Goal: Task Accomplishment & Management: Complete application form

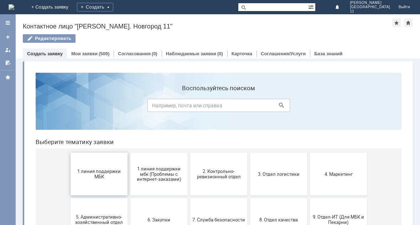
click at [90, 180] on button "1 линия поддержки МБК" at bounding box center [99, 174] width 57 height 43
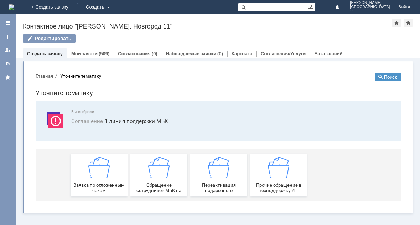
click at [90, 180] on div "Заявка по отложенным чекам" at bounding box center [99, 175] width 53 height 36
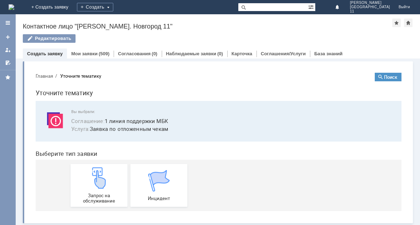
click at [90, 180] on img at bounding box center [98, 177] width 21 height 21
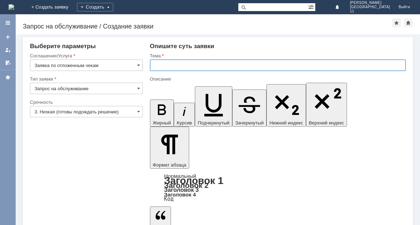
click at [173, 61] on input "text" at bounding box center [278, 65] width 256 height 11
type input "Отложенные чеки за [DATE]"
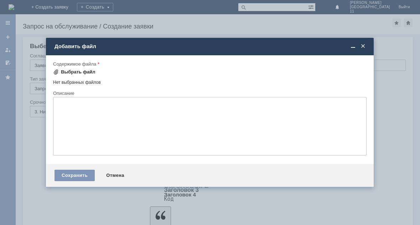
click at [78, 68] on div "Выбрать файл" at bounding box center [74, 72] width 42 height 9
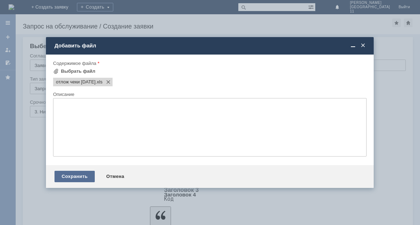
click at [75, 175] on div "Сохранить" at bounding box center [75, 176] width 40 height 11
